Goal: Task Accomplishment & Management: Manage account settings

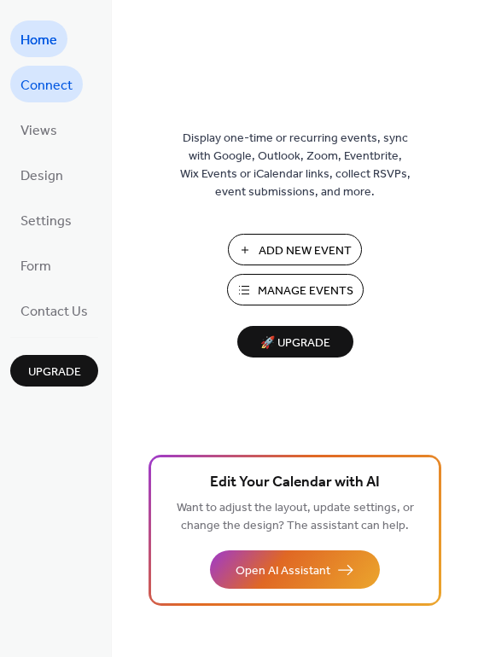
click at [53, 78] on span "Connect" at bounding box center [46, 86] width 52 height 26
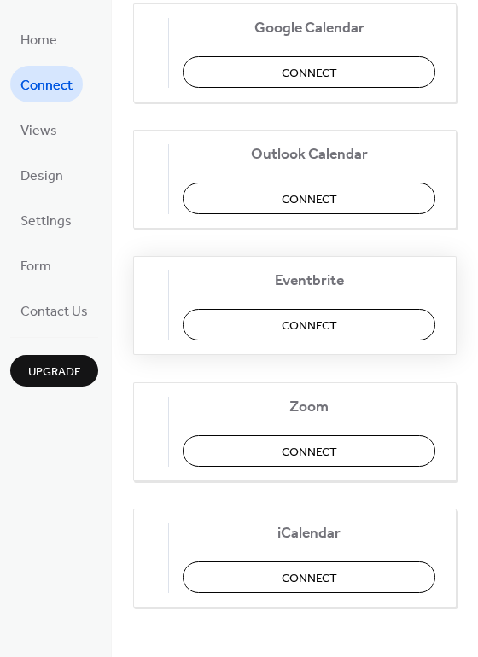
scroll to position [358, 0]
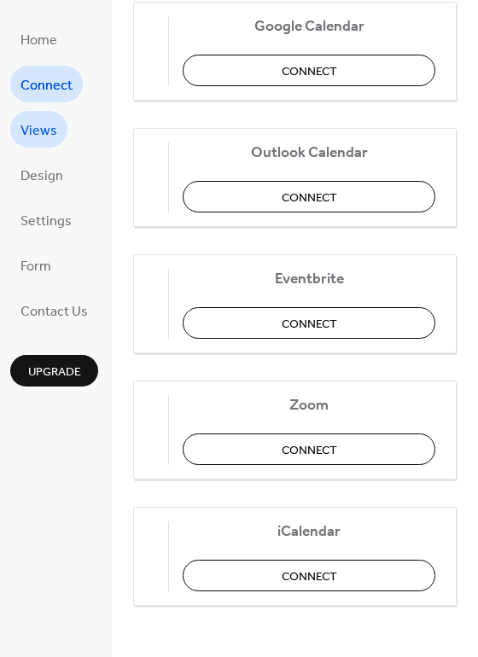
click at [43, 129] on span "Views" at bounding box center [38, 131] width 37 height 26
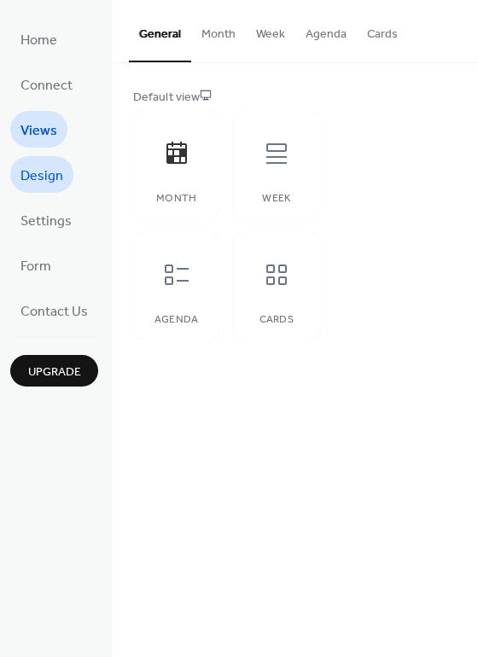
click at [44, 175] on span "Design" at bounding box center [41, 176] width 43 height 26
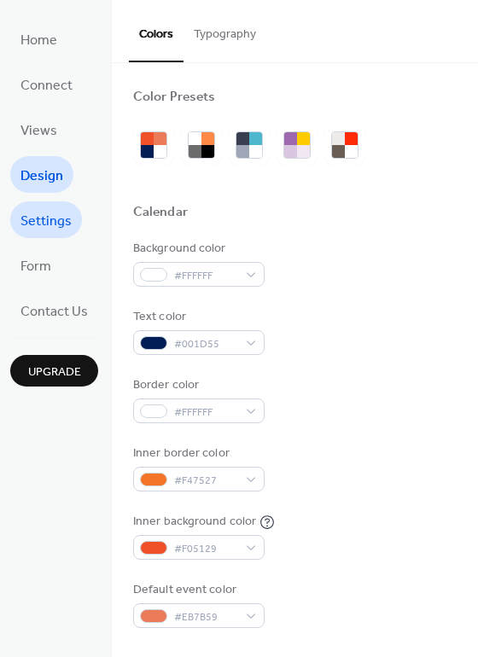
click at [46, 216] on span "Settings" at bounding box center [45, 221] width 51 height 26
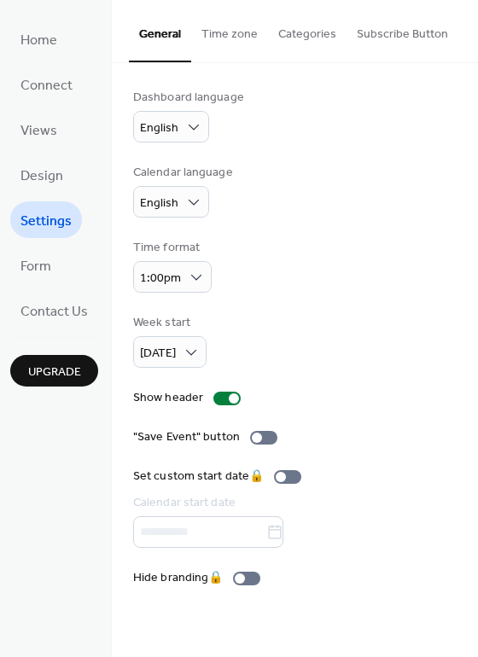
click at [273, 26] on button "Categories" at bounding box center [307, 30] width 79 height 61
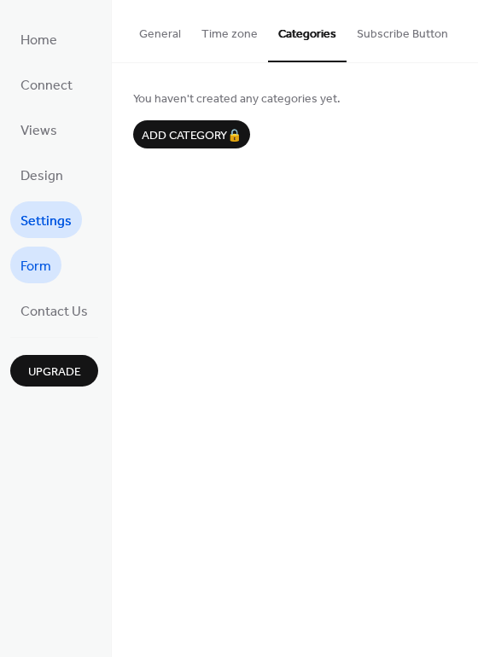
click at [45, 271] on span "Form" at bounding box center [35, 266] width 31 height 26
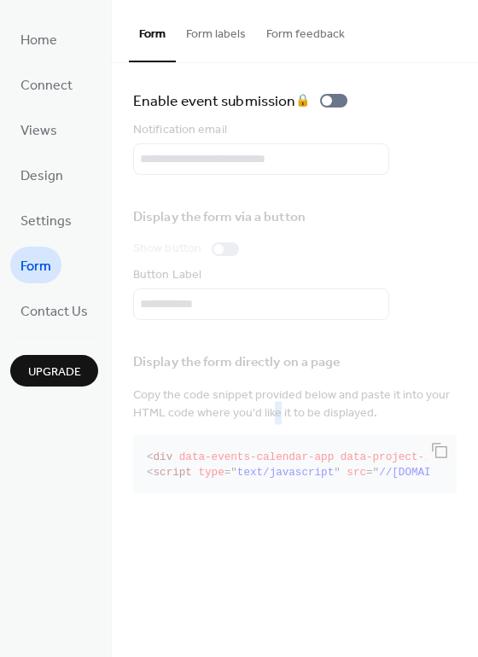
click at [274, 413] on div "Display the form directly on a page Copy the code snippet provided below and pa…" at bounding box center [294, 420] width 323 height 158
click at [276, 413] on div "Display the form directly on a page Copy the code snippet provided below and pa…" at bounding box center [294, 420] width 323 height 158
click at [277, 413] on div "Display the form directly on a page Copy the code snippet provided below and pa…" at bounding box center [294, 420] width 323 height 158
click at [50, 376] on span "Upgrade" at bounding box center [54, 373] width 53 height 18
